Goal: Book appointment/travel/reservation

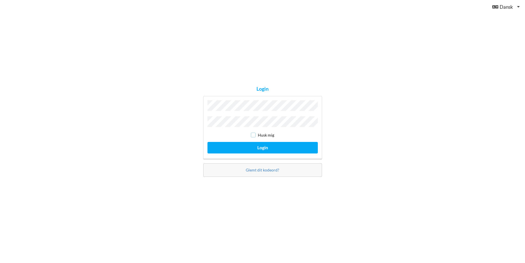
click at [251, 134] on input "checkbox" at bounding box center [253, 135] width 5 height 5
checkbox input "true"
click at [274, 145] on button "Login" at bounding box center [262, 148] width 110 height 12
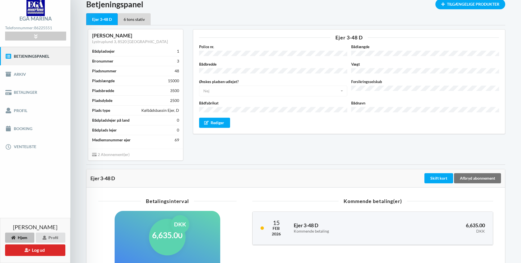
scroll to position [56, 0]
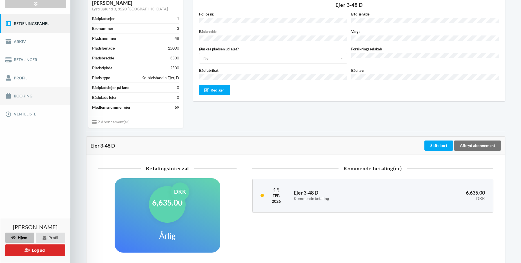
click at [26, 95] on link "Booking" at bounding box center [35, 96] width 70 height 18
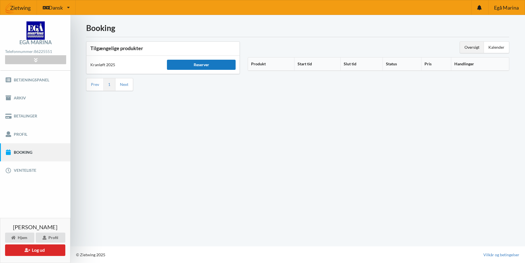
click at [208, 64] on div "Reserver" at bounding box center [201, 65] width 69 height 10
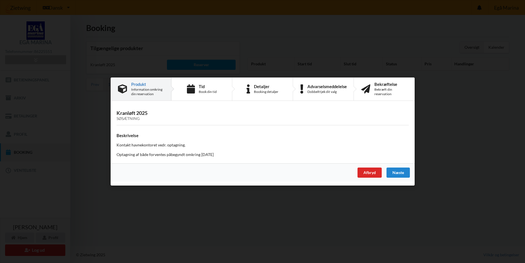
click at [197, 86] on div "Tid Book din tid" at bounding box center [201, 89] width 61 height 23
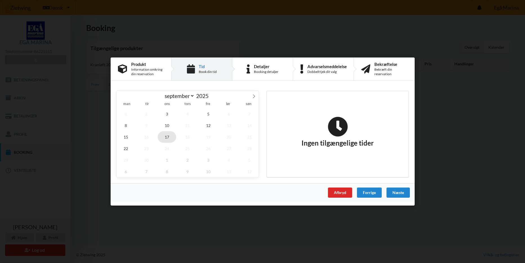
click at [169, 135] on span "17" at bounding box center [167, 137] width 19 height 12
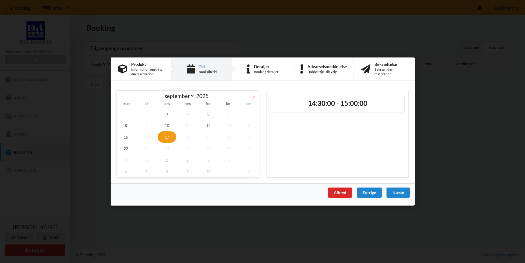
click at [255, 96] on icon at bounding box center [254, 96] width 4 height 4
click at [189, 147] on span "23" at bounding box center [187, 149] width 19 height 12
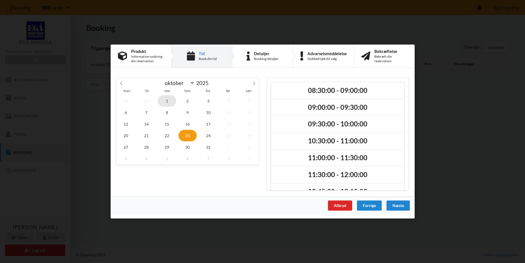
click at [168, 102] on span "1" at bounding box center [167, 101] width 19 height 12
click at [121, 84] on icon at bounding box center [121, 83] width 4 height 4
select select "8"
click at [167, 124] on span "17" at bounding box center [167, 124] width 19 height 12
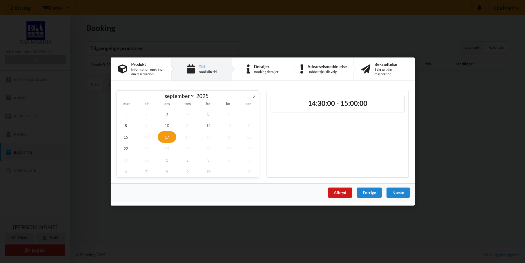
click at [340, 191] on div "Afbryd" at bounding box center [339, 192] width 24 height 10
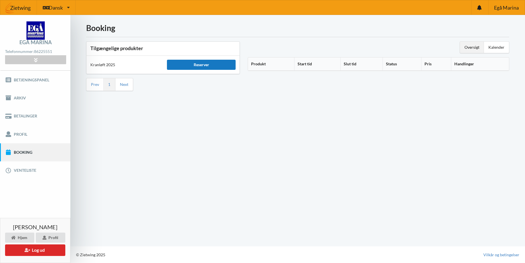
click at [203, 65] on div "Reserver" at bounding box center [201, 65] width 69 height 10
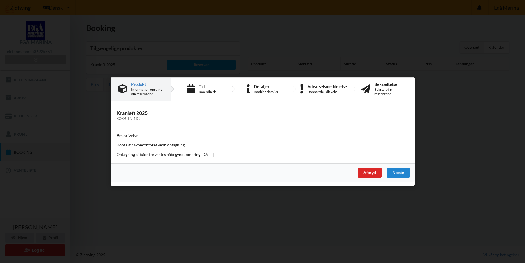
click at [369, 173] on div "Afbryd" at bounding box center [369, 172] width 24 height 10
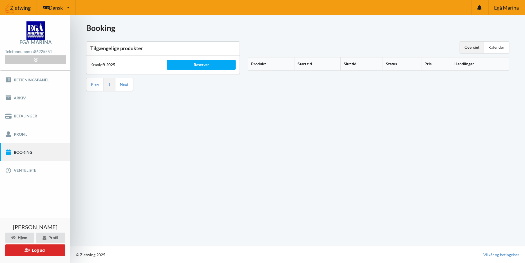
click at [181, 156] on div "Booking Tilgængelige produkter Kranløft 2025 Reserver Prev 1 Next Oversigt Kale…" at bounding box center [297, 130] width 454 height 231
click at [41, 249] on button "Log ud" at bounding box center [35, 250] width 60 height 12
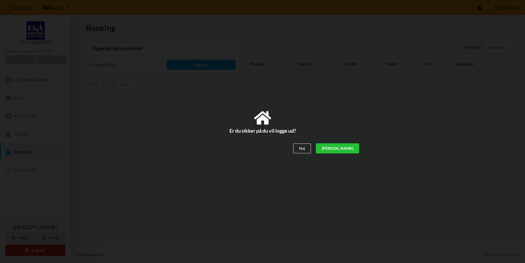
click at [357, 150] on div "[PERSON_NAME]" at bounding box center [336, 148] width 43 height 10
